Goal: Information Seeking & Learning: Understand process/instructions

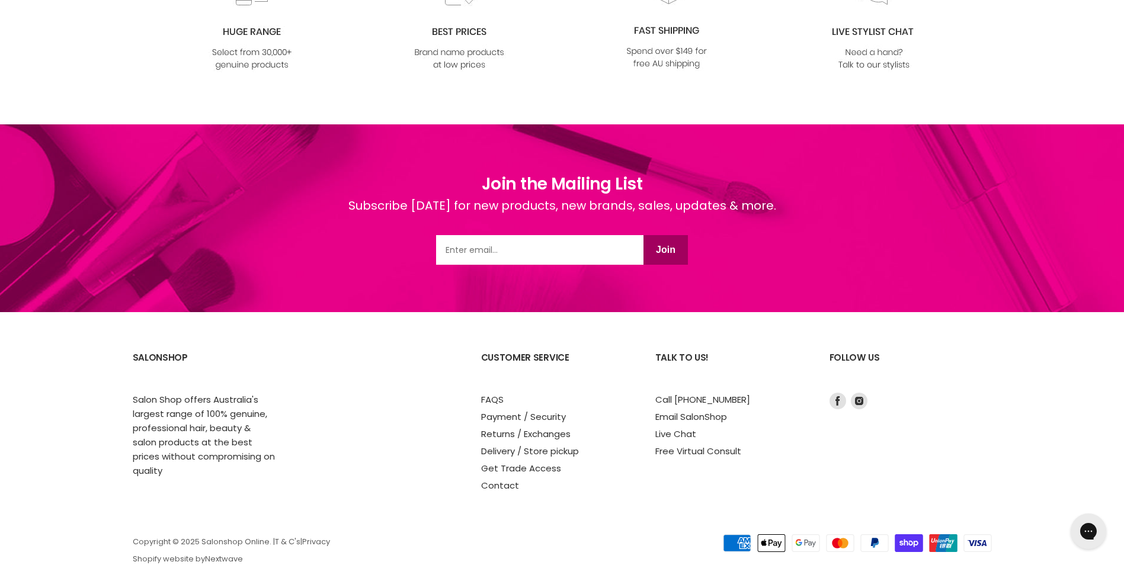
scroll to position [1422, 0]
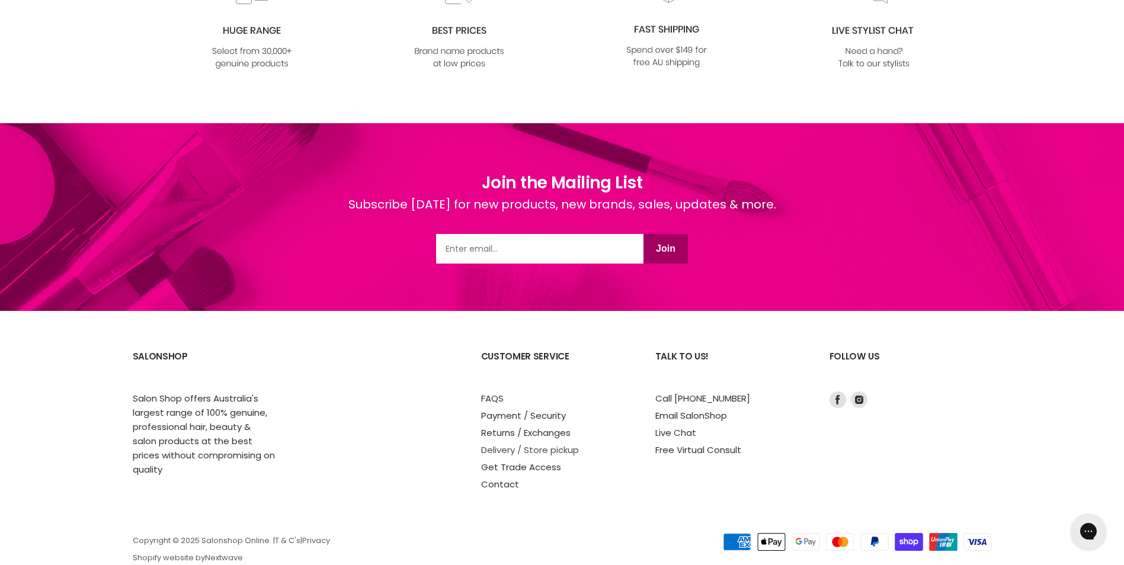
click at [509, 451] on link "Delivery / Store pickup" at bounding box center [530, 450] width 98 height 12
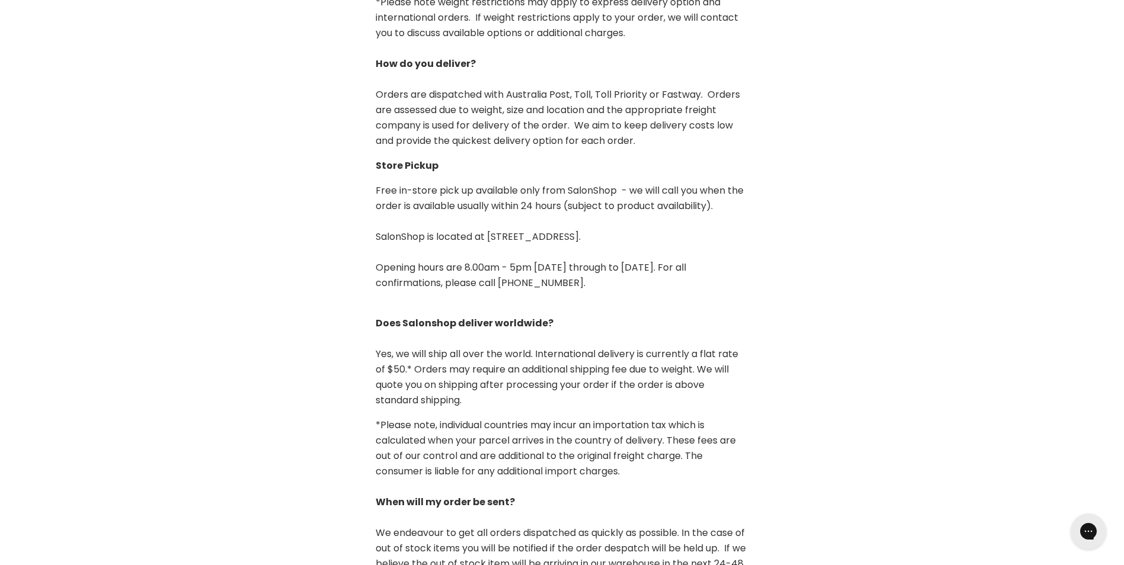
scroll to position [415, 0]
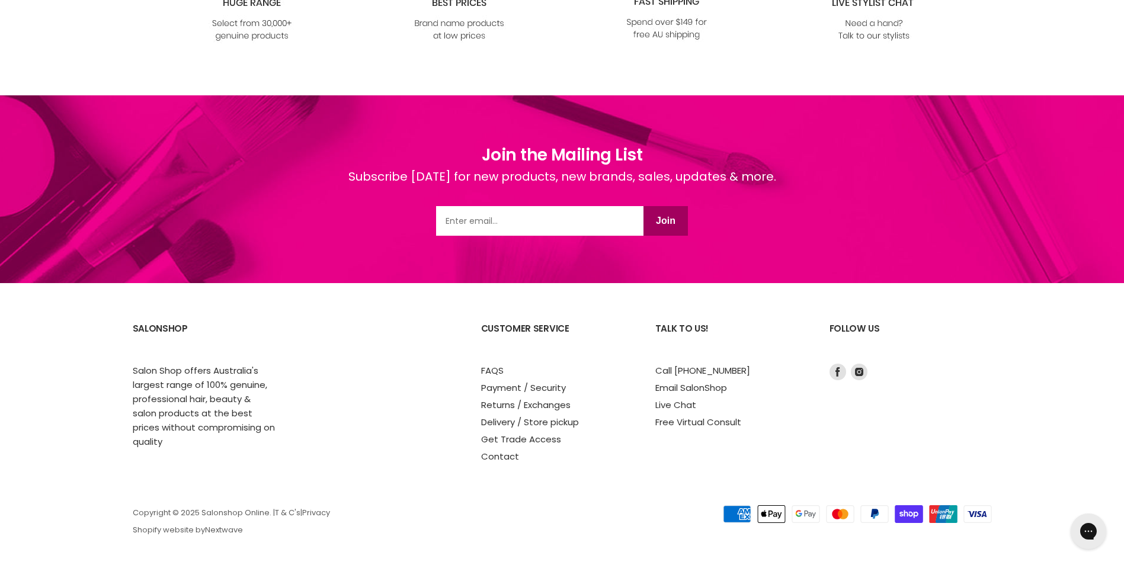
scroll to position [1453, 0]
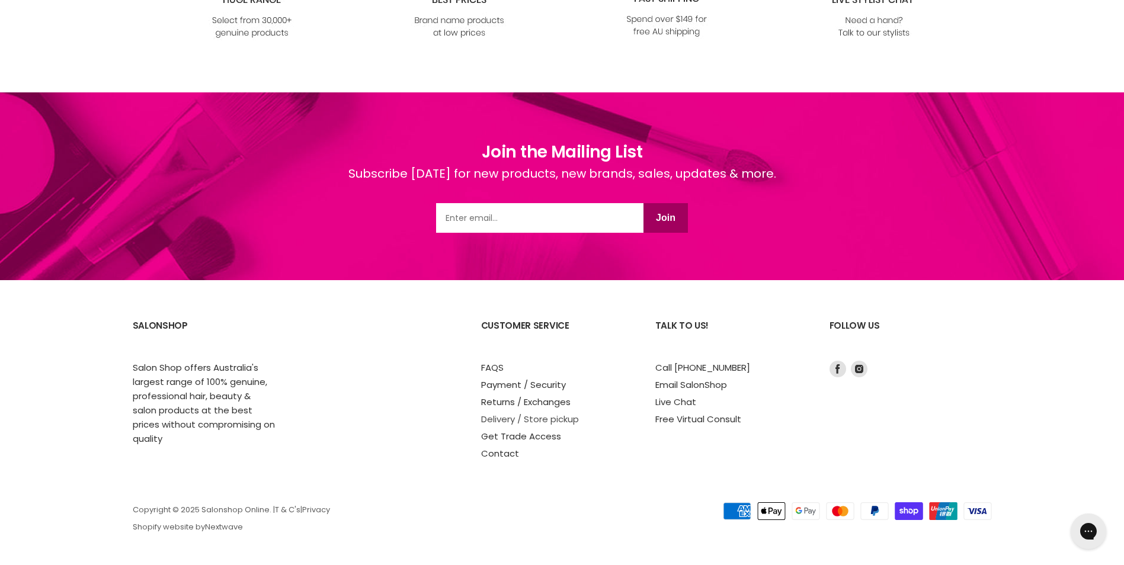
click at [522, 419] on link "Delivery / Store pickup" at bounding box center [530, 419] width 98 height 12
